Goal: Information Seeking & Learning: Learn about a topic

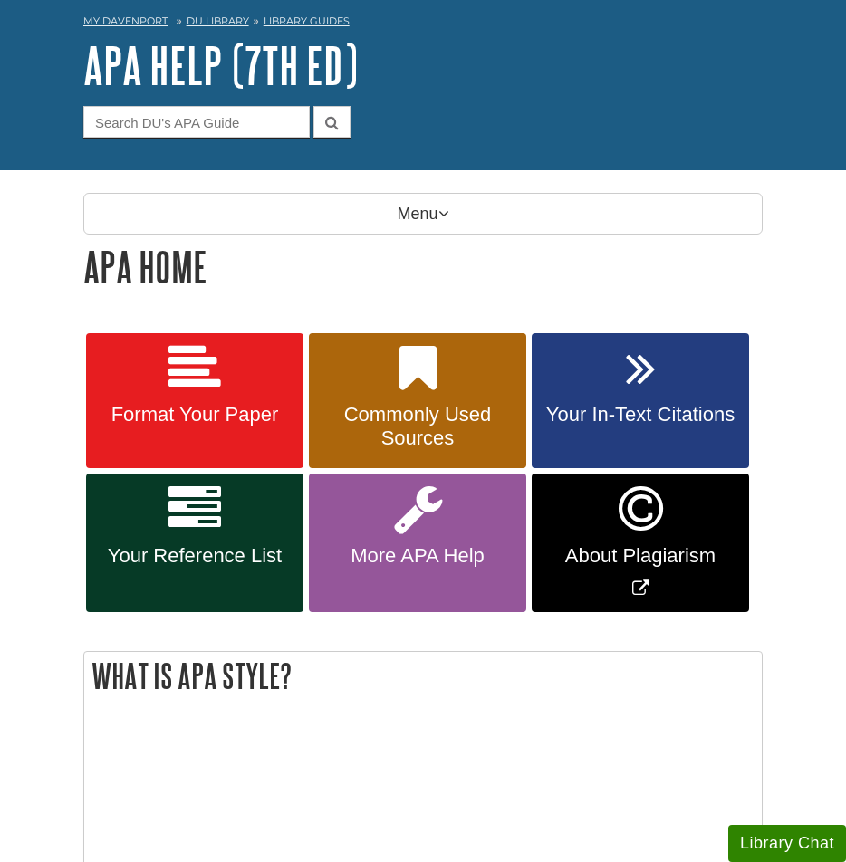
scroll to position [83, 0]
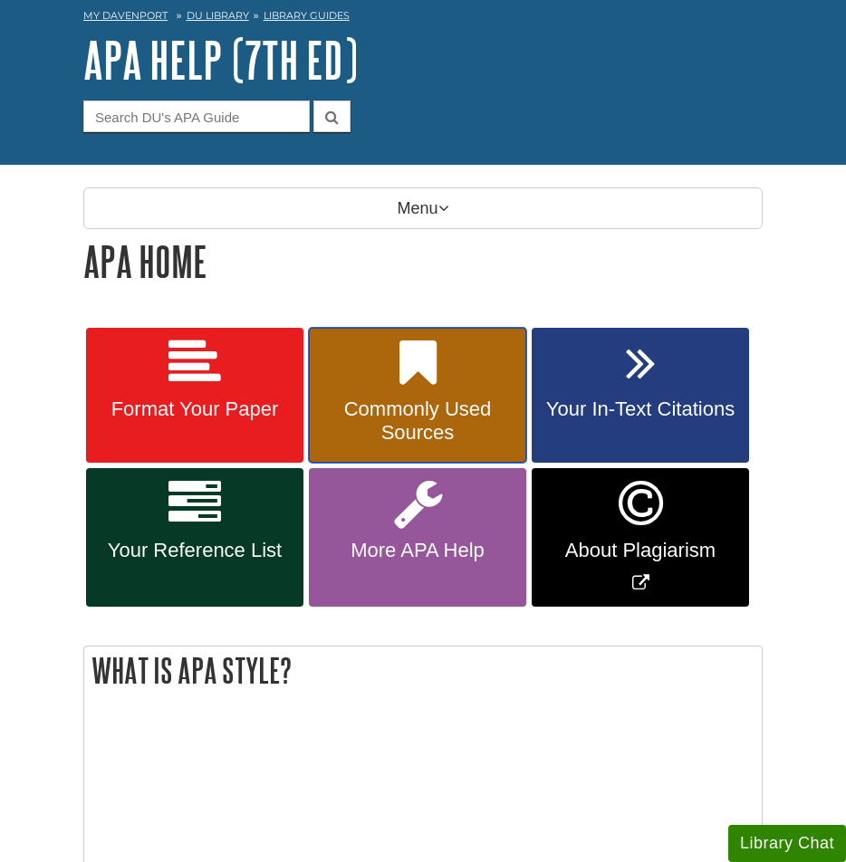
click at [426, 403] on span "Commonly Used Sources" at bounding box center [417, 420] width 190 height 47
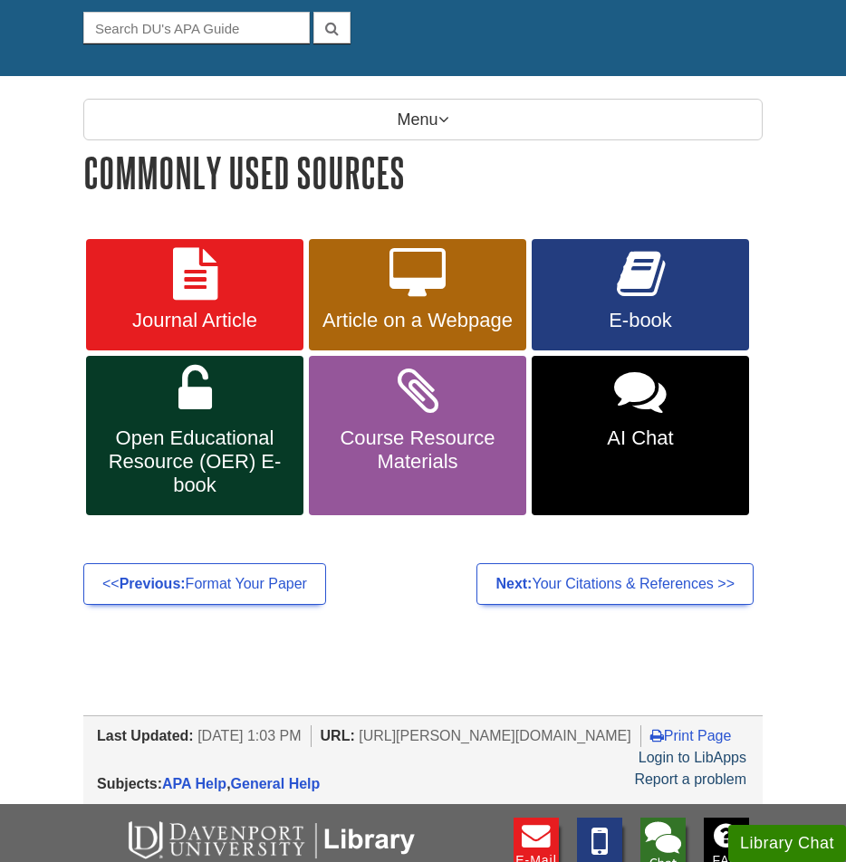
scroll to position [211, 0]
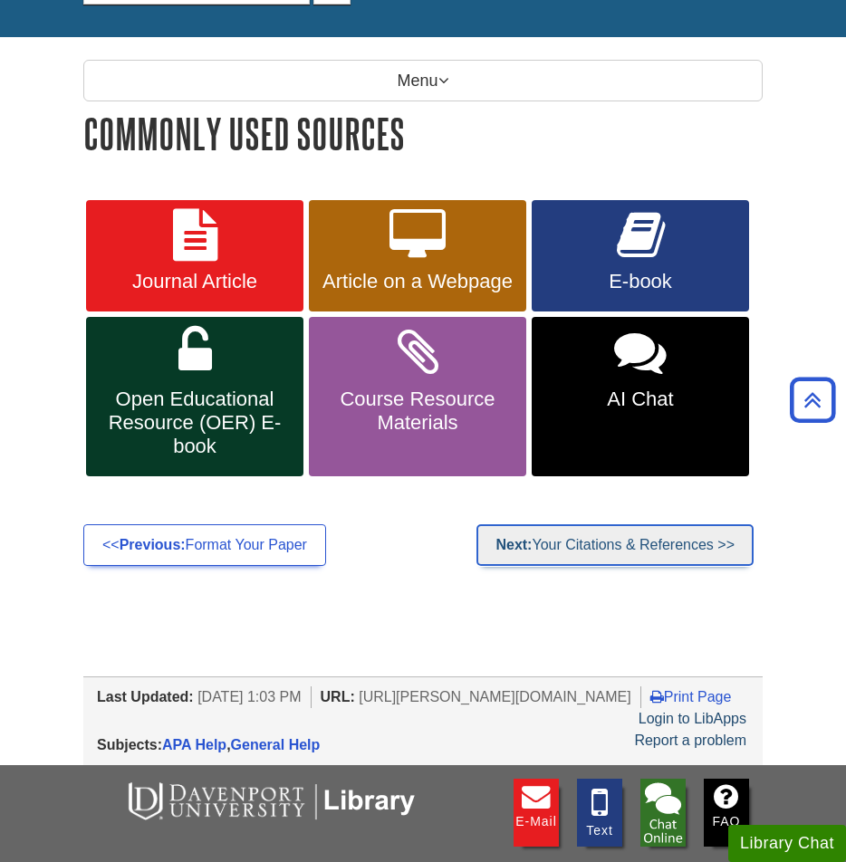
click at [598, 552] on link "Next: Your Citations & References >>" at bounding box center [614, 545] width 277 height 42
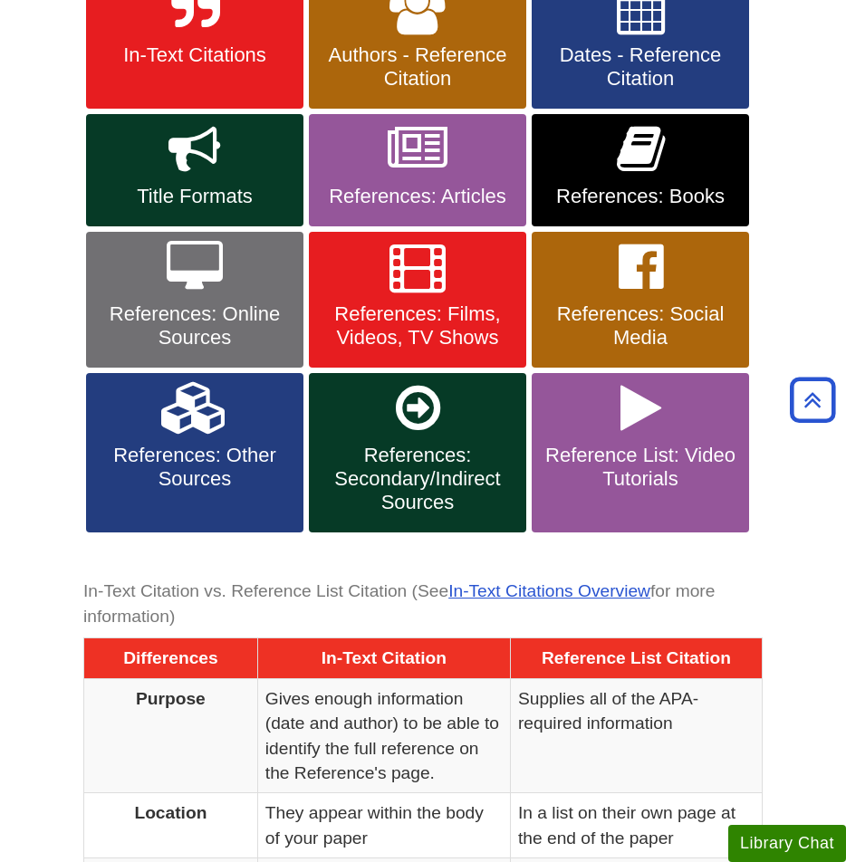
scroll to position [434, 0]
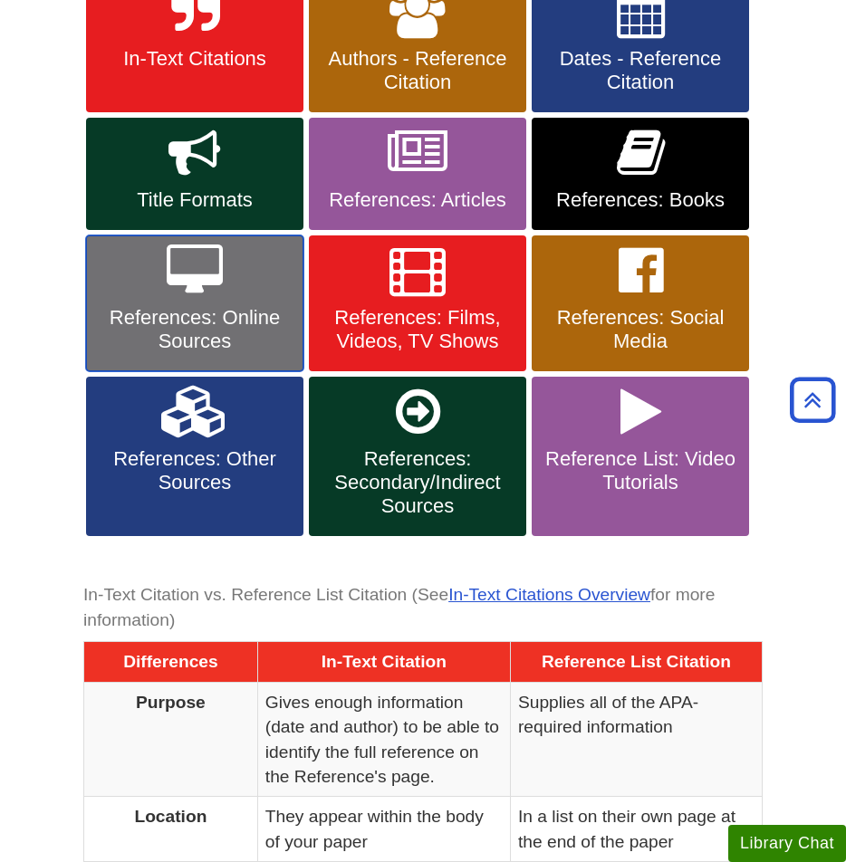
click at [147, 300] on link "References: Online Sources" at bounding box center [194, 303] width 217 height 136
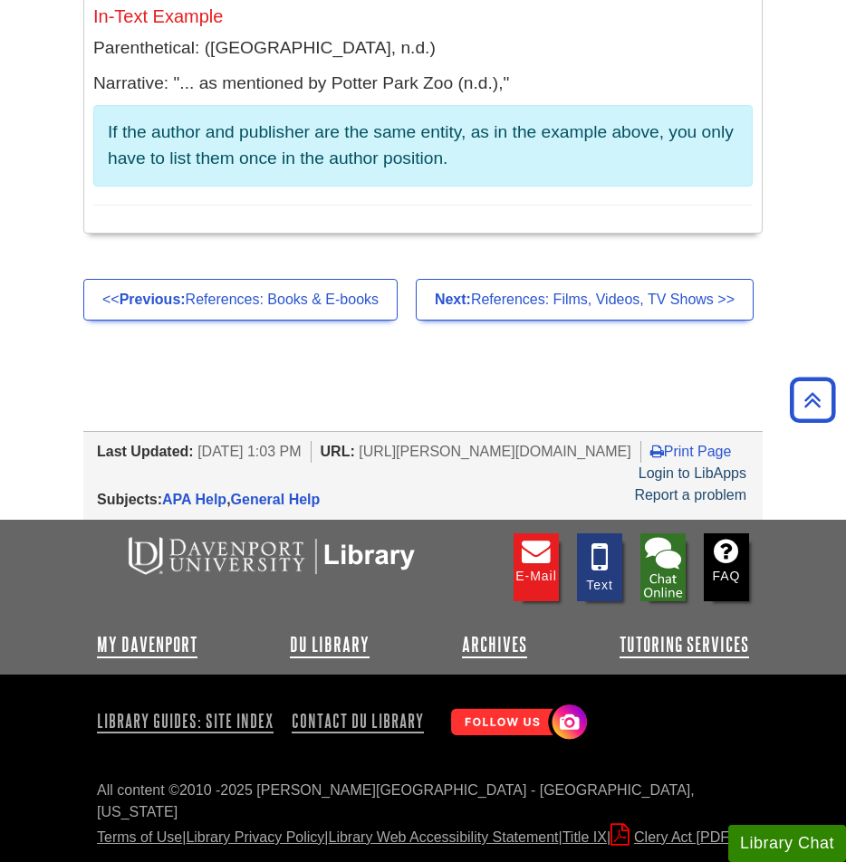
scroll to position [18719, 0]
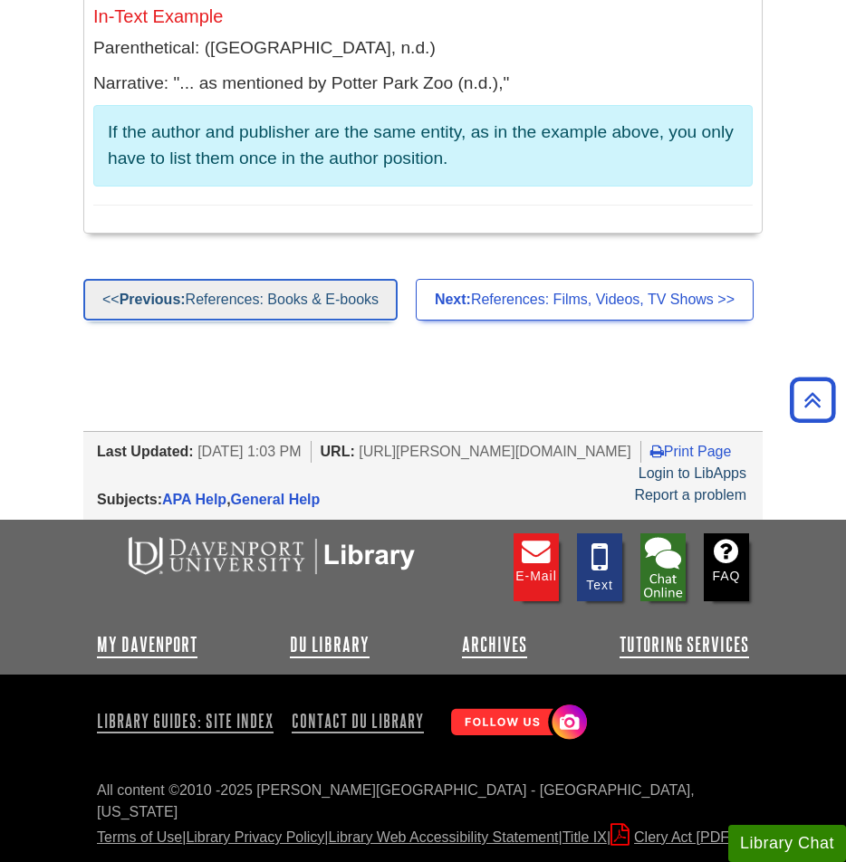
click at [321, 279] on link "<< Previous: References: Books & E-books" at bounding box center [240, 300] width 314 height 42
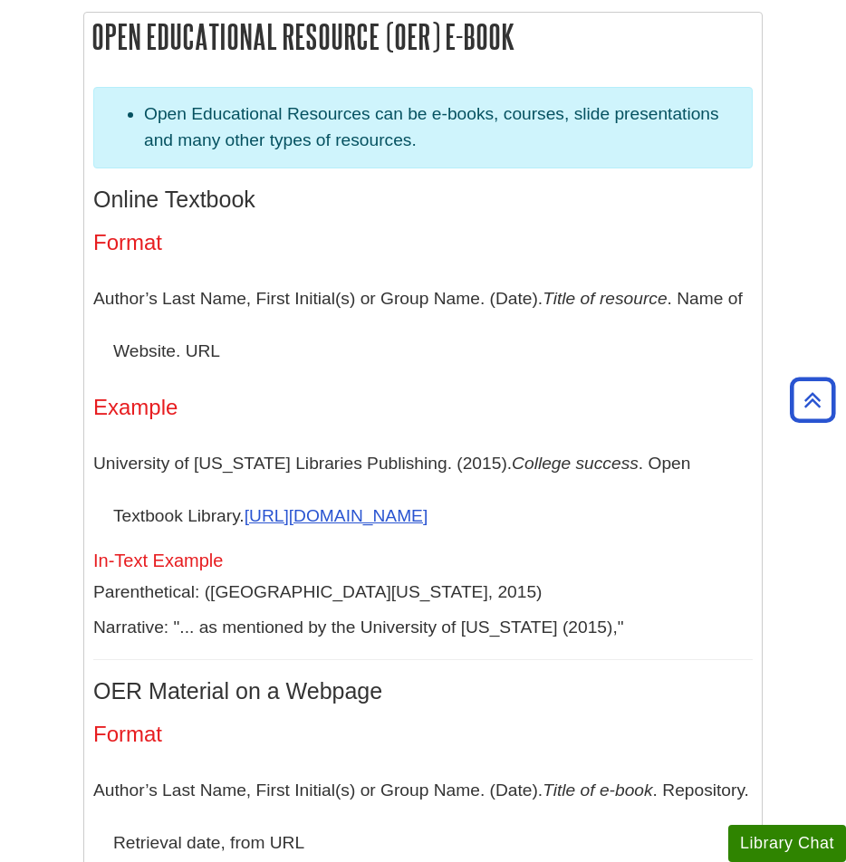
scroll to position [3879, 0]
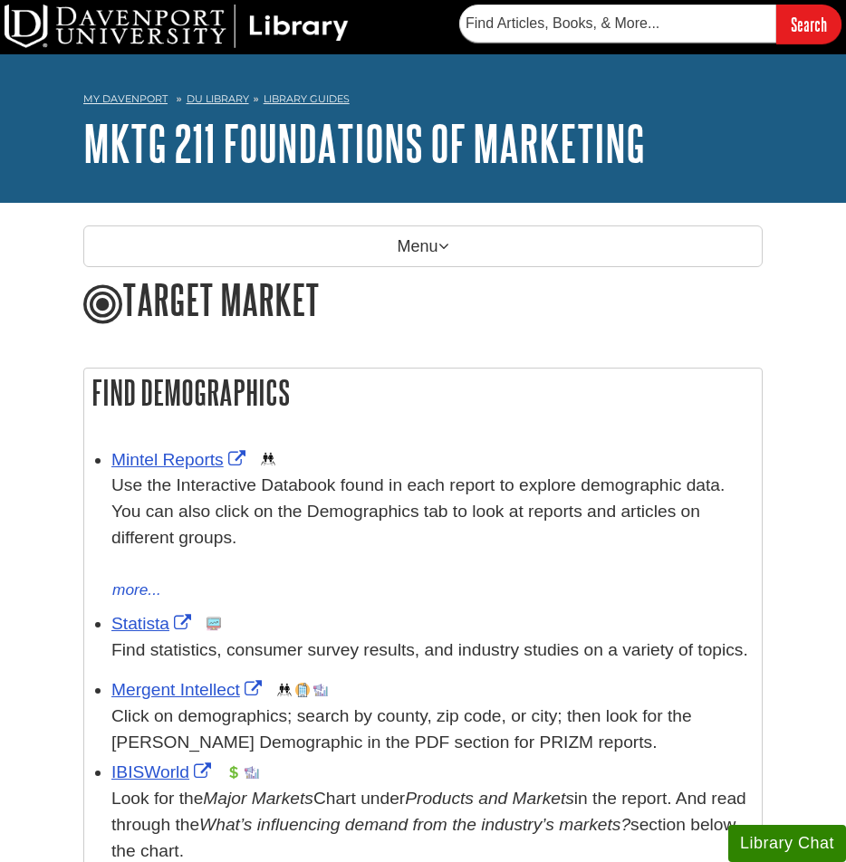
scroll to position [43, 0]
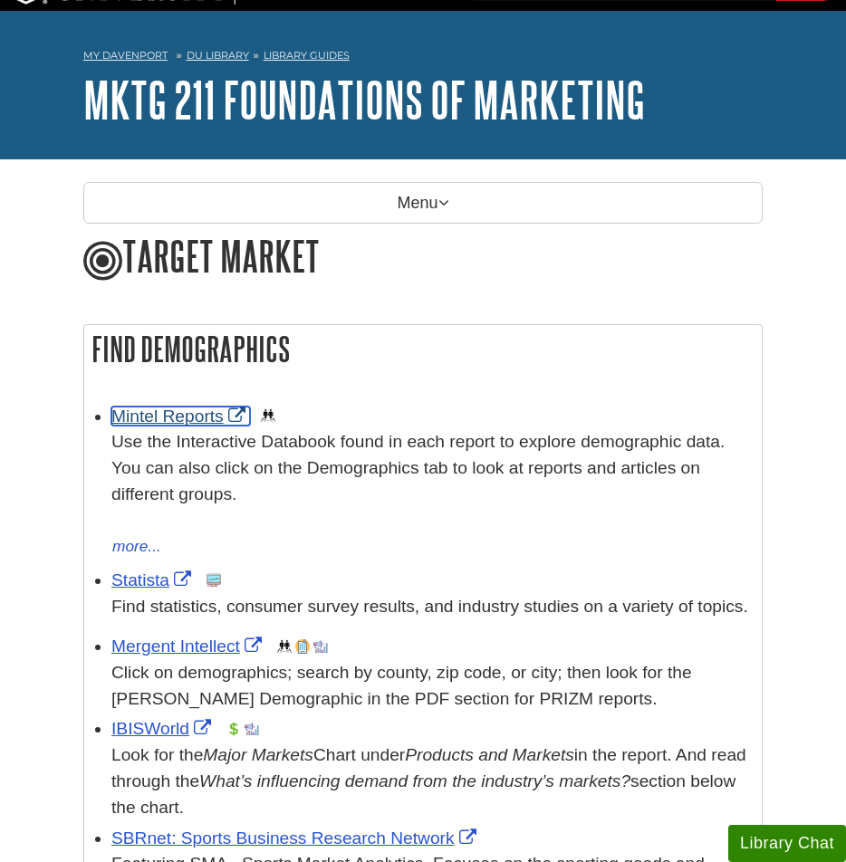
click at [167, 420] on link "Mintel Reports" at bounding box center [180, 416] width 139 height 19
